Goal: Entertainment & Leisure: Consume media (video, audio)

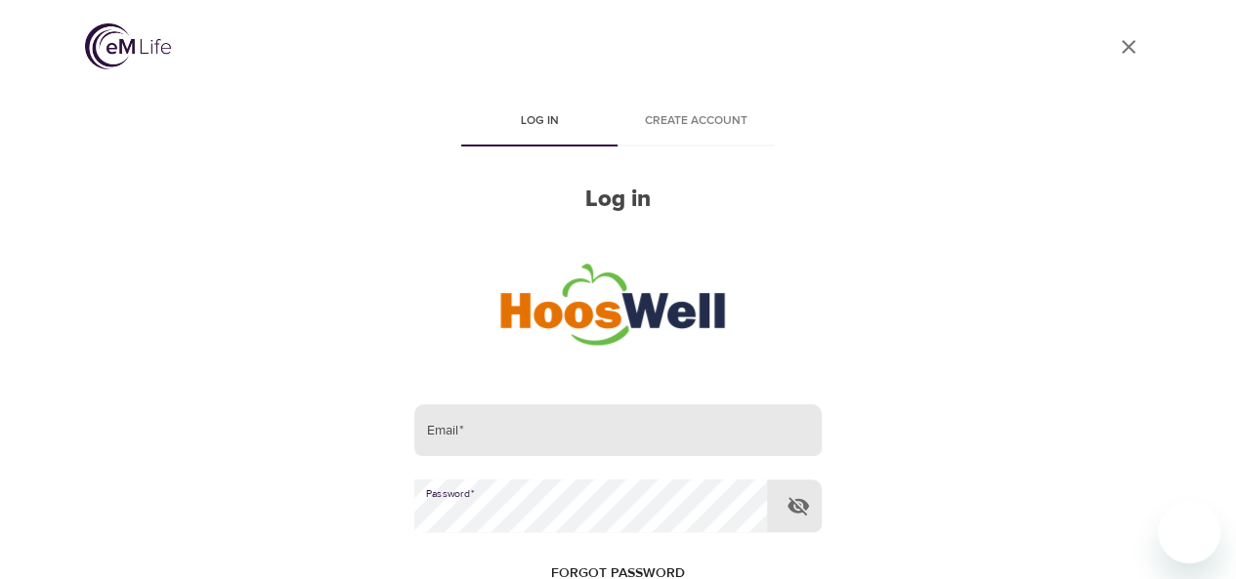
click at [655, 424] on input "email" at bounding box center [617, 430] width 406 height 53
type input "[EMAIL_ADDRESS][US_STATE][DOMAIN_NAME]"
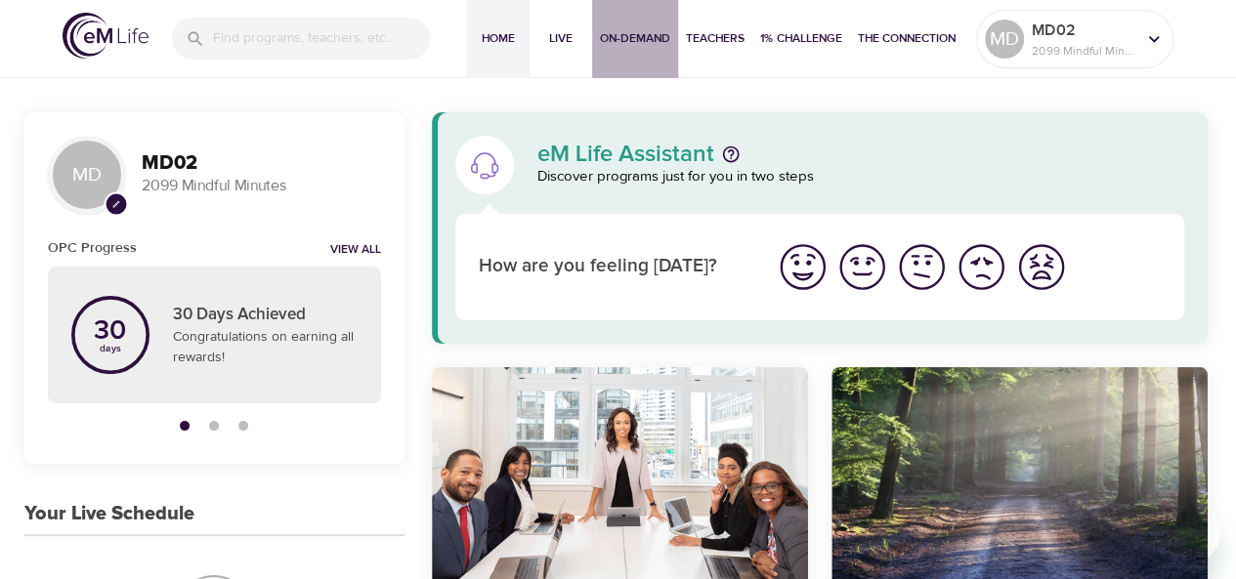
click at [632, 38] on span "On-Demand" at bounding box center [635, 38] width 70 height 21
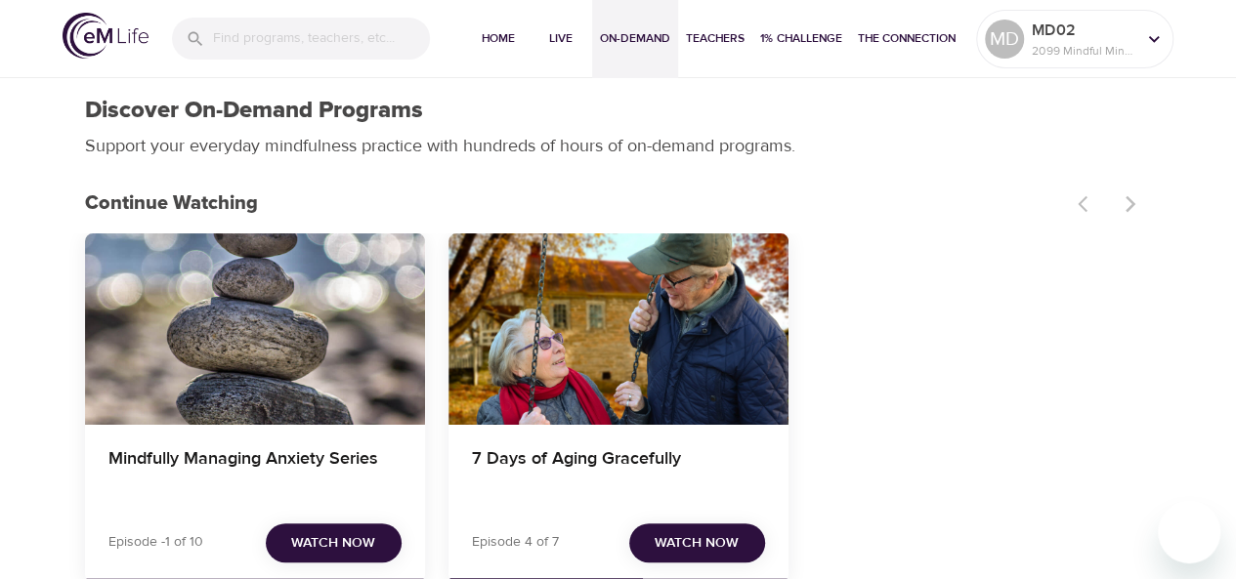
drag, startPoint x: 632, startPoint y: 38, endPoint x: 627, endPoint y: 105, distance: 66.6
click at [332, 337] on div "Mindfully Managing Anxiety Series" at bounding box center [255, 329] width 340 height 191
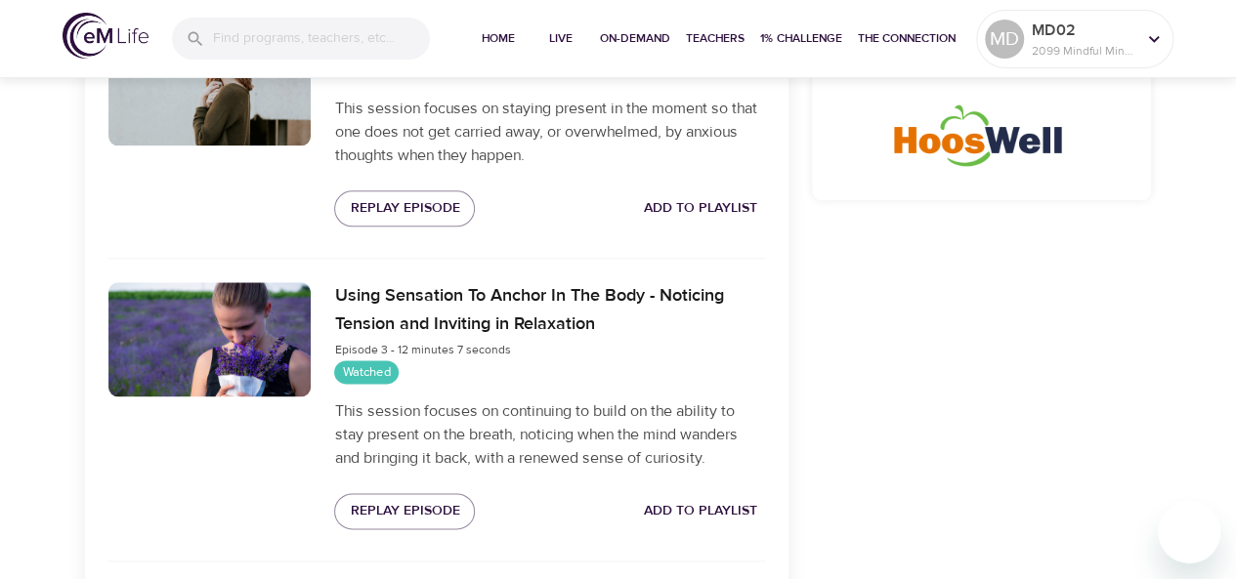
scroll to position [1035, 0]
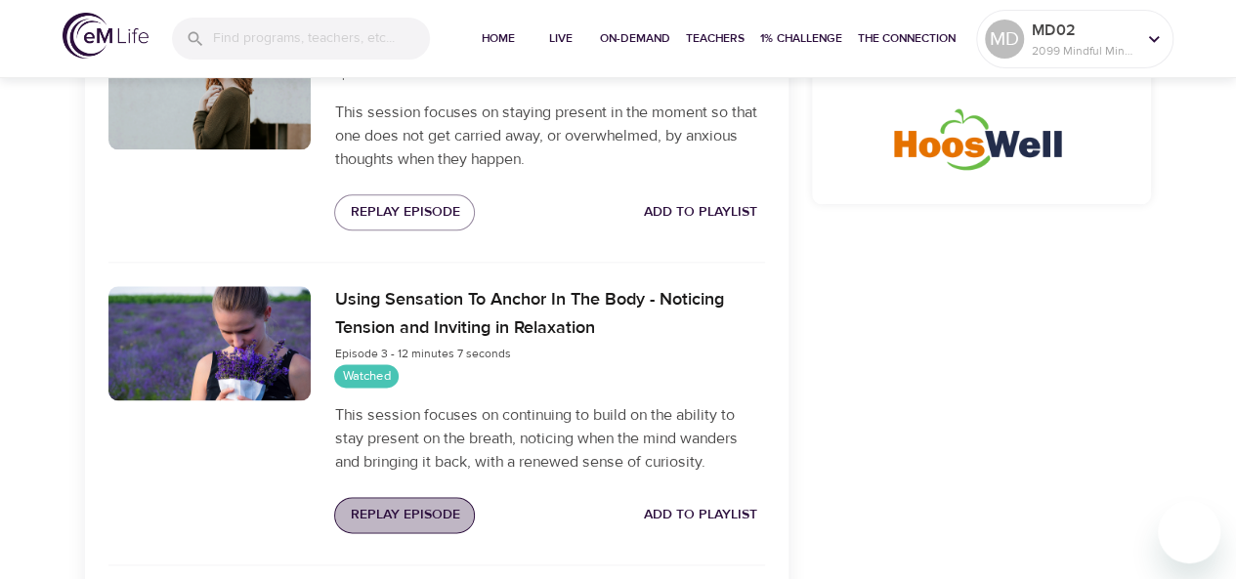
click at [432, 505] on span "Replay Episode" at bounding box center [404, 515] width 109 height 24
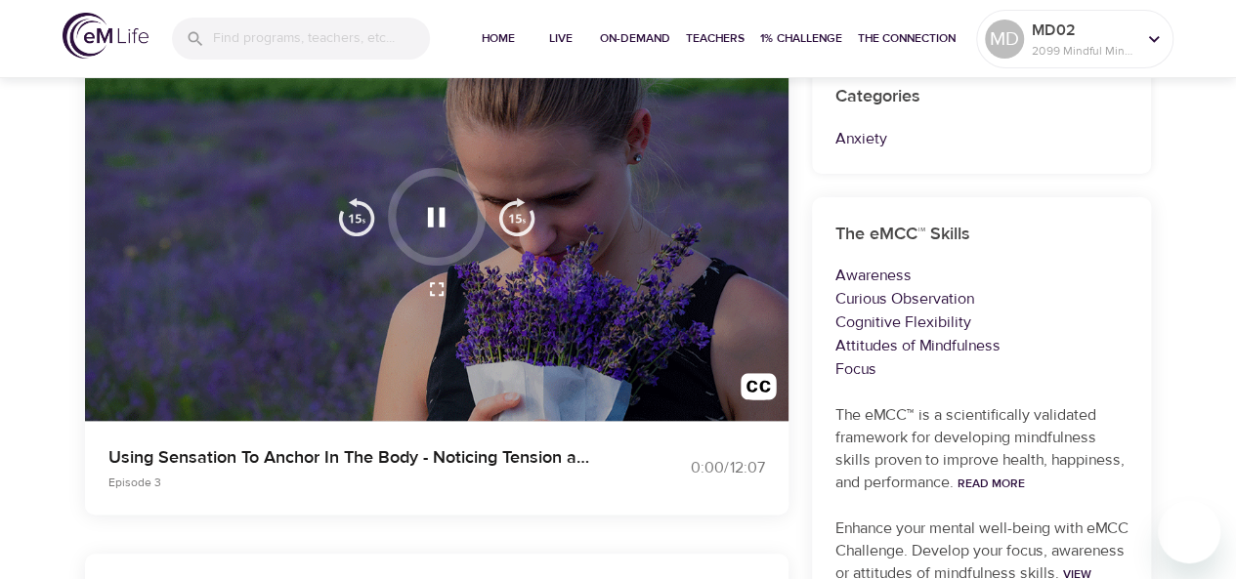
scroll to position [0, 0]
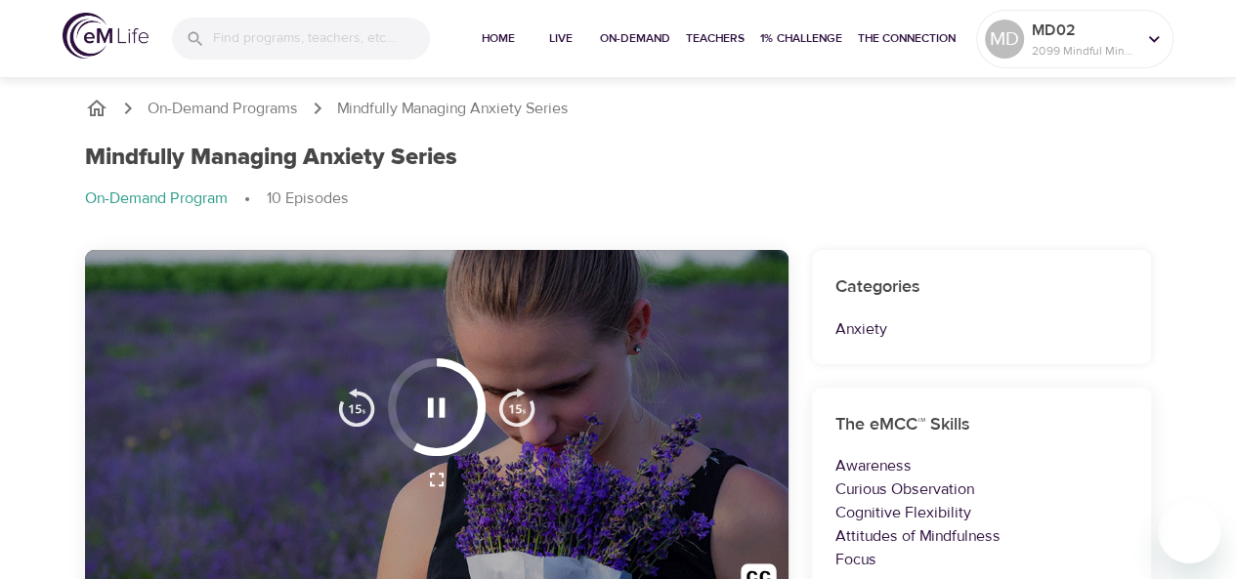
click at [432, 407] on icon "button" at bounding box center [437, 408] width 18 height 20
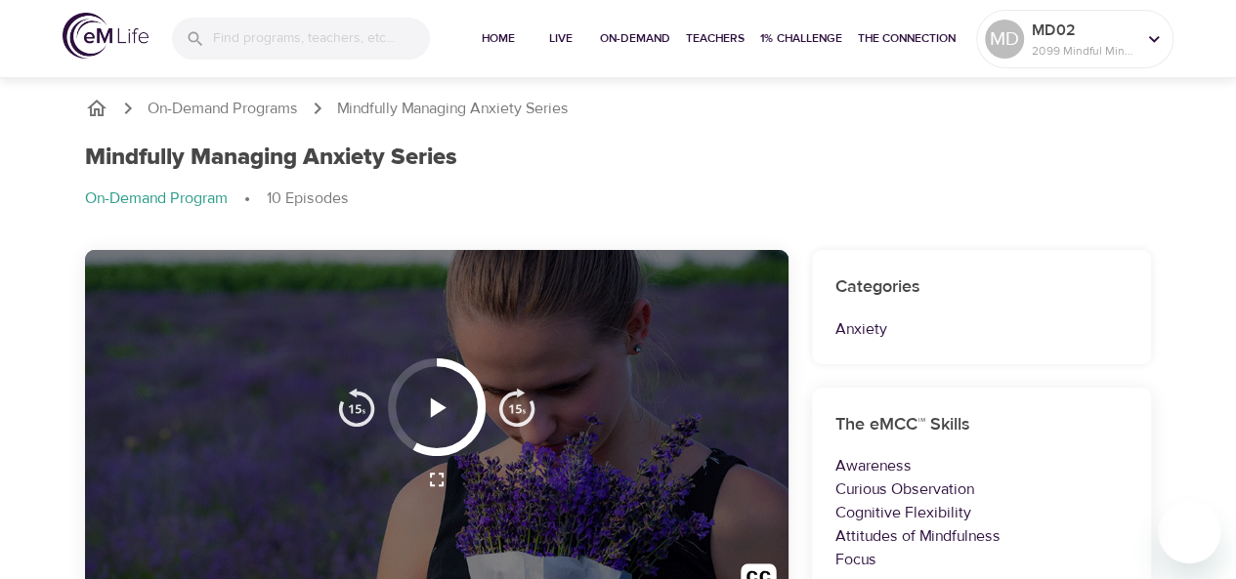
click at [447, 411] on icon "button" at bounding box center [436, 408] width 34 height 34
